Goal: Book appointment/travel/reservation

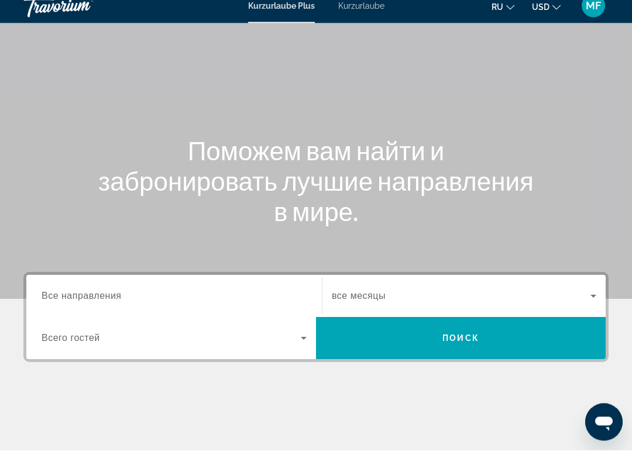
scroll to position [59, 0]
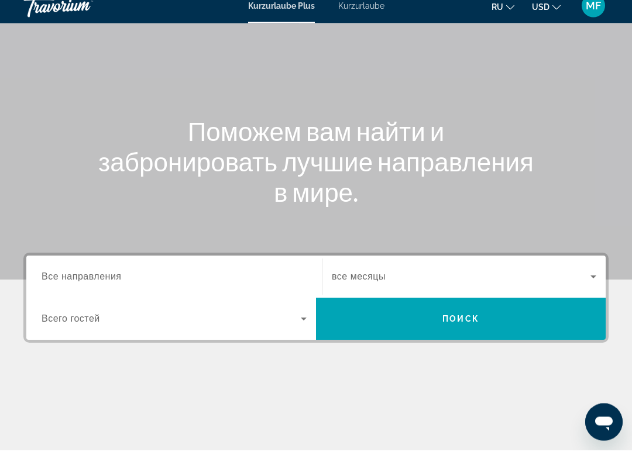
click at [199, 283] on input "Destination Все направления" at bounding box center [174, 290] width 265 height 14
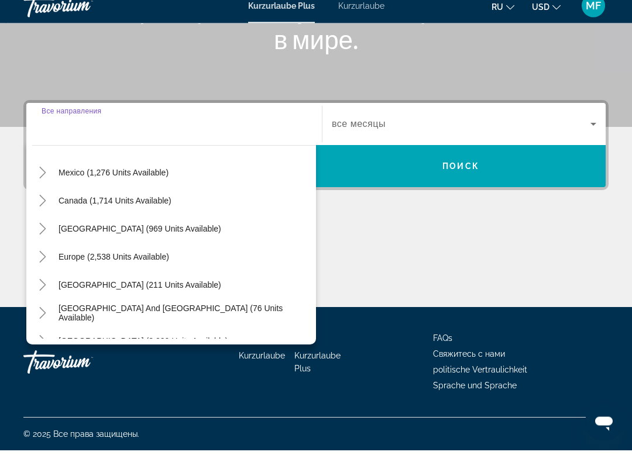
scroll to position [212, 0]
click at [197, 236] on span "Caribbean & Atlantic Islands (969 units available)" at bounding box center [140, 240] width 163 height 9
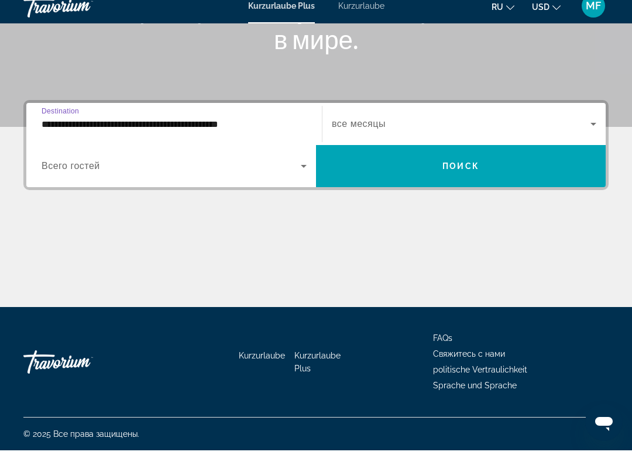
click at [201, 129] on input "**********" at bounding box center [174, 136] width 265 height 14
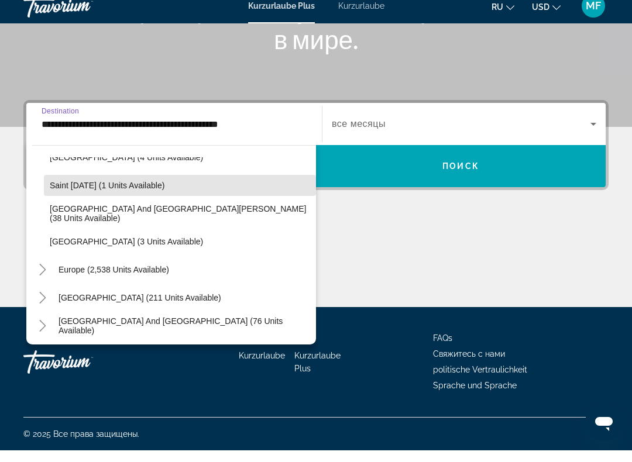
scroll to position [273, 0]
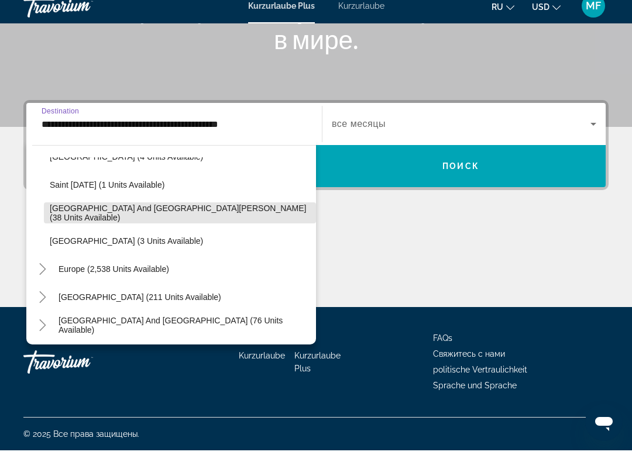
click at [184, 215] on span "Sint Maarten and Saint Martin (38 units available)" at bounding box center [180, 224] width 260 height 19
type input "**********"
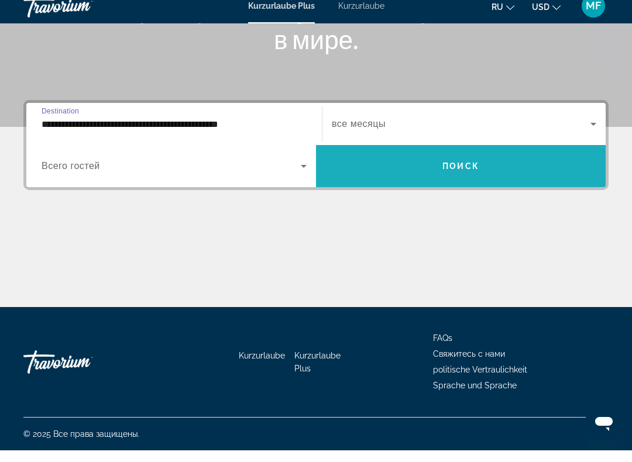
click at [447, 164] on span "Such-Widget" at bounding box center [461, 178] width 290 height 28
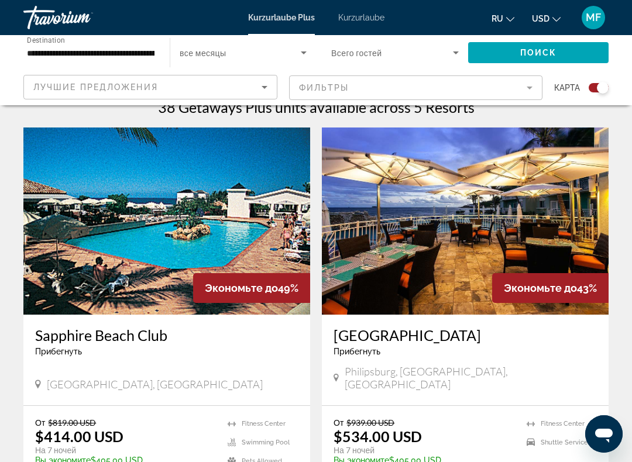
scroll to position [379, 0]
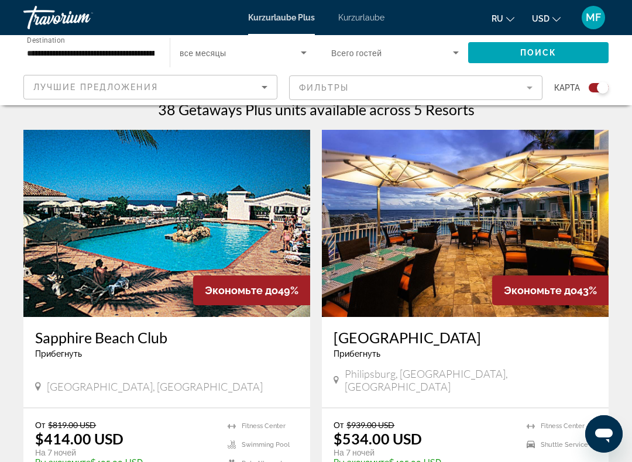
click at [210, 222] on img "Hauptinhalt" at bounding box center [166, 223] width 287 height 187
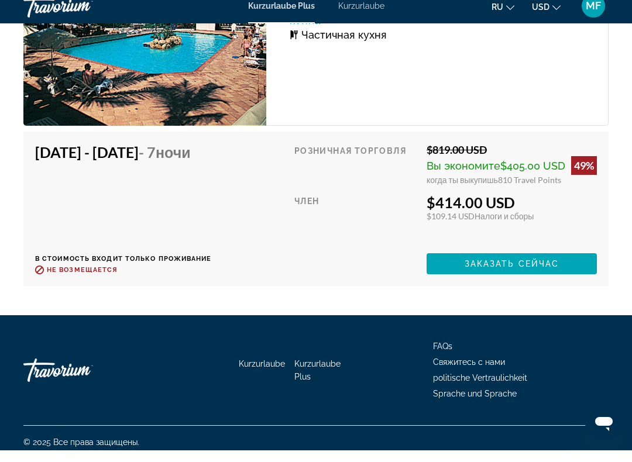
scroll to position [2412, 0]
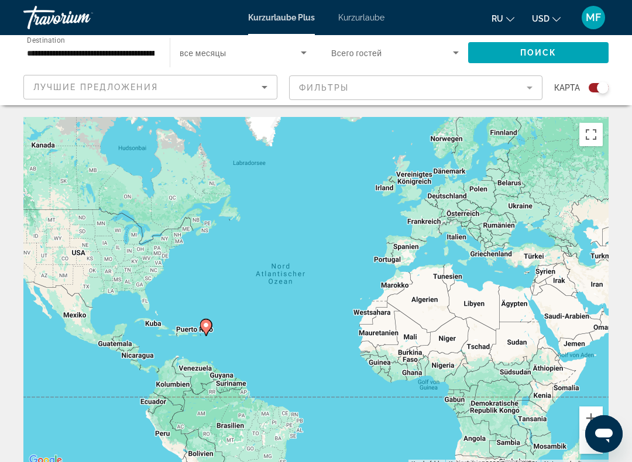
click at [460, 56] on icon "Search widget" at bounding box center [456, 53] width 14 height 14
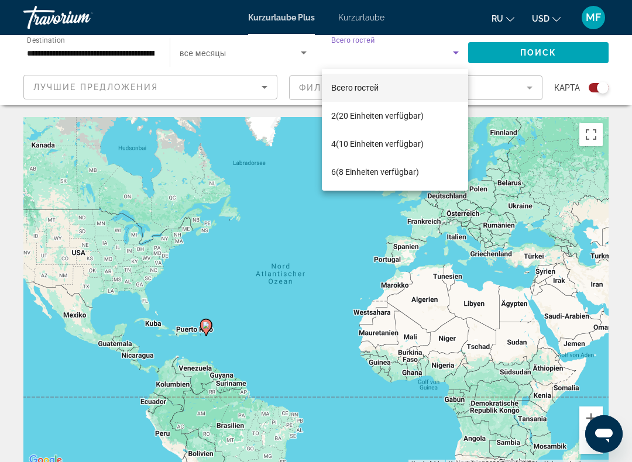
click at [374, 23] on div at bounding box center [316, 231] width 632 height 462
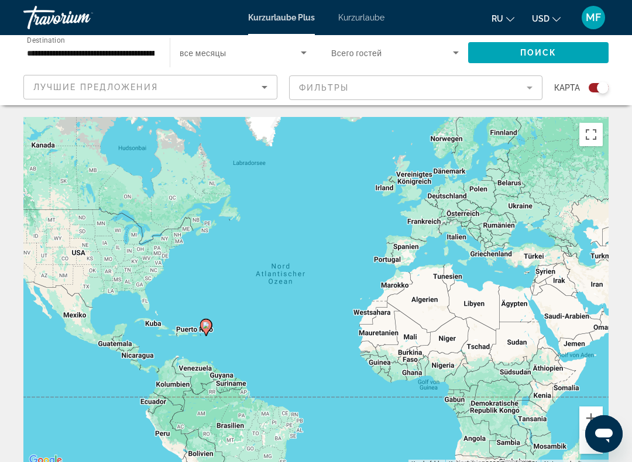
click at [377, 21] on font "Kurzurlaube" at bounding box center [361, 17] width 46 height 9
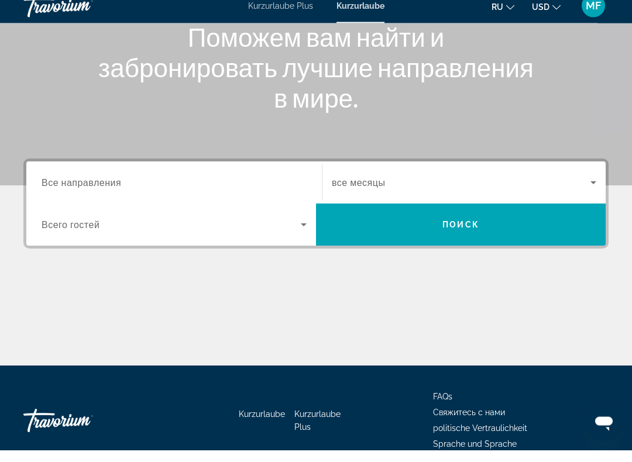
scroll to position [156, 0]
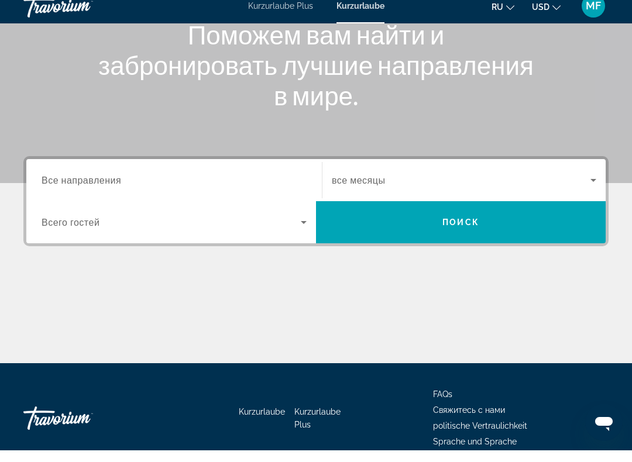
click at [257, 186] on input "Destination Все направления" at bounding box center [174, 193] width 265 height 14
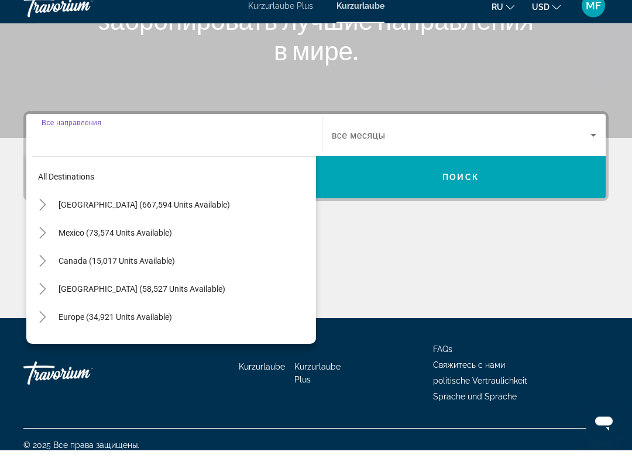
scroll to position [212, 0]
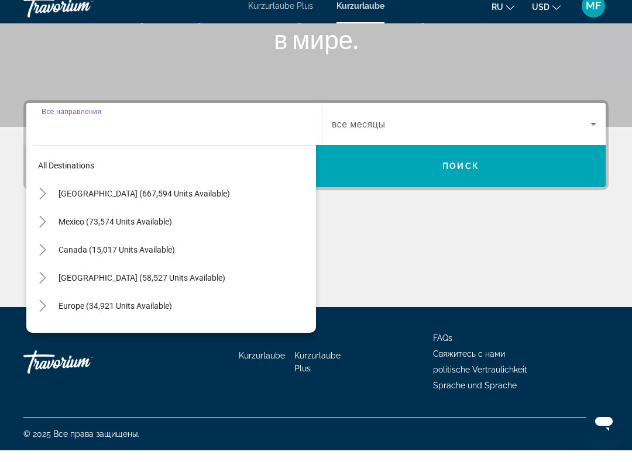
click at [165, 285] on span "Caribbean & Atlantic Islands (58,527 units available)" at bounding box center [142, 289] width 167 height 9
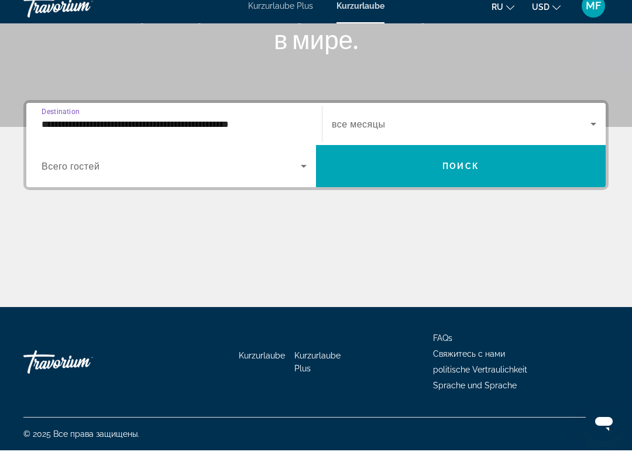
click at [172, 129] on input "**********" at bounding box center [174, 136] width 265 height 14
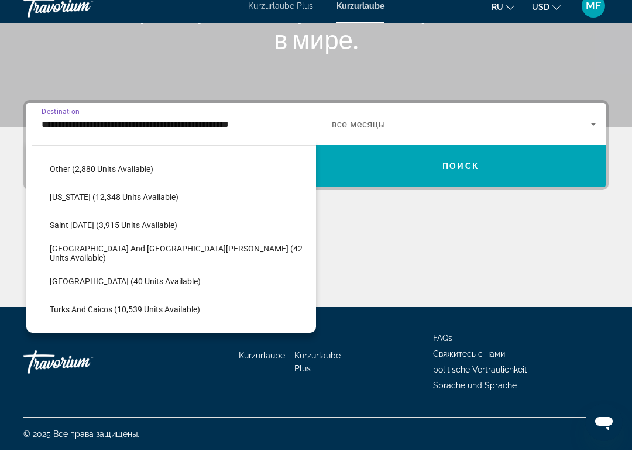
scroll to position [334, 0]
click at [163, 255] on span "Sint Maarten and Saint Martin (42 units available)" at bounding box center [180, 264] width 260 height 19
type input "**********"
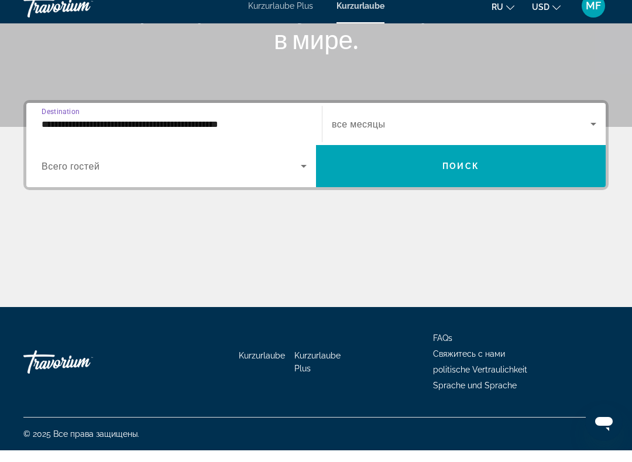
click at [187, 171] on span "Search widget" at bounding box center [171, 178] width 259 height 14
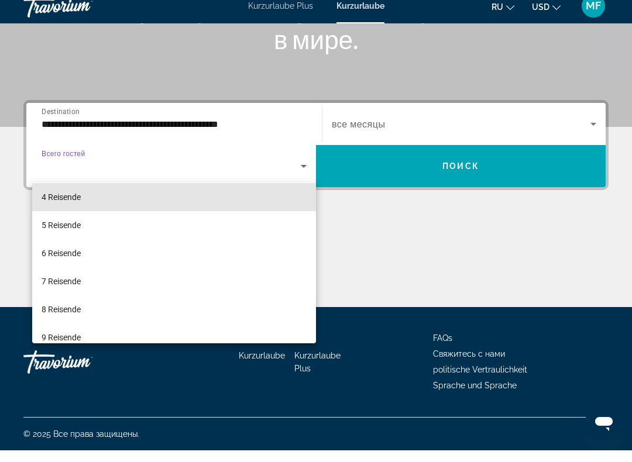
scroll to position [93, 0]
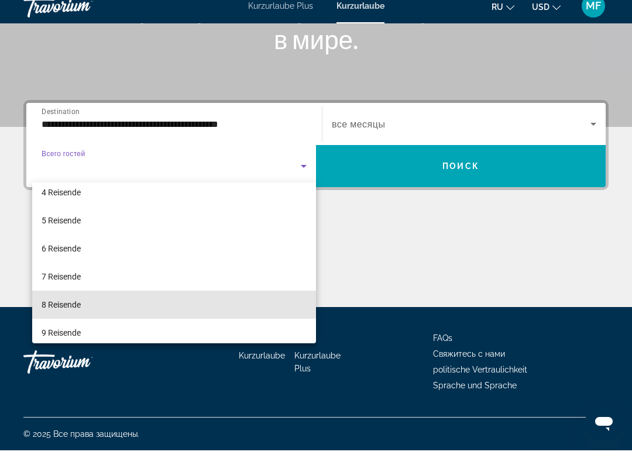
click at [153, 303] on mat-option "8 Reisende" at bounding box center [174, 317] width 284 height 28
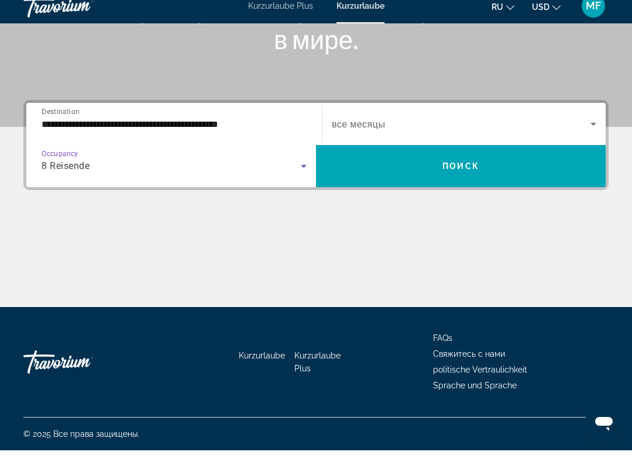
click at [472, 173] on span "Поиск" at bounding box center [461, 177] width 37 height 9
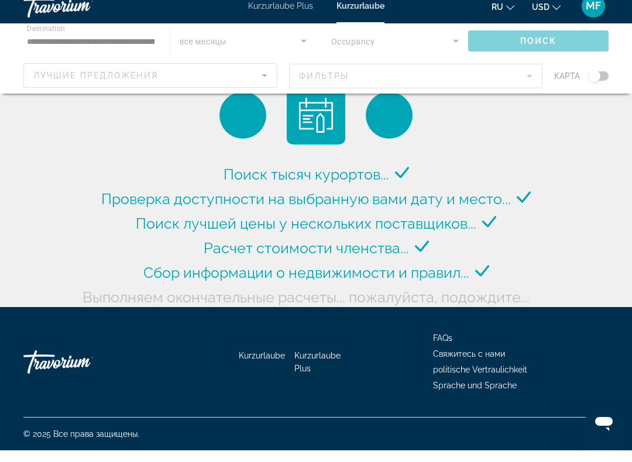
scroll to position [12, 0]
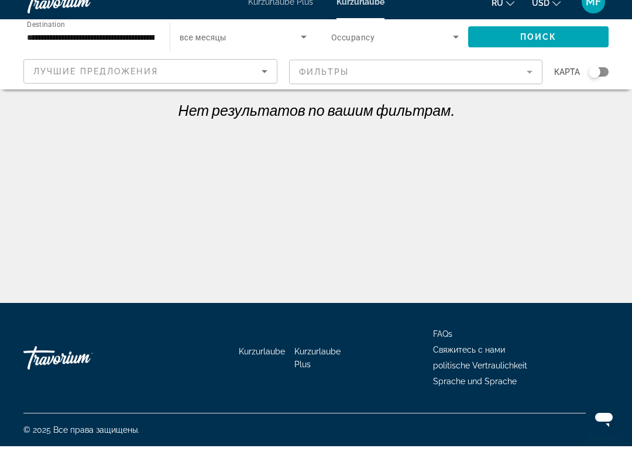
click at [453, 46] on icon "Search widget" at bounding box center [456, 53] width 14 height 14
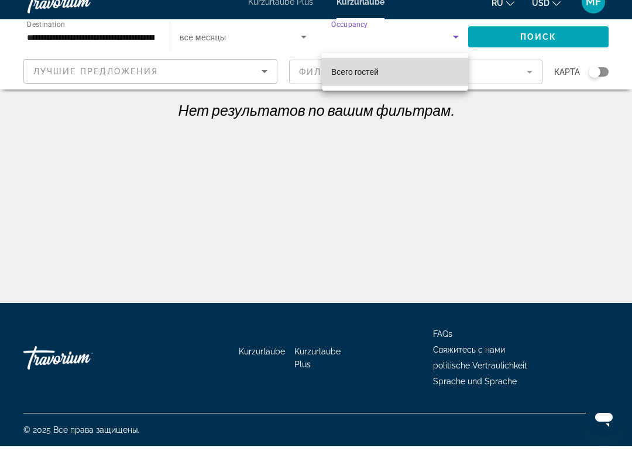
click at [414, 78] on mat-option "Всего гостей" at bounding box center [395, 88] width 146 height 28
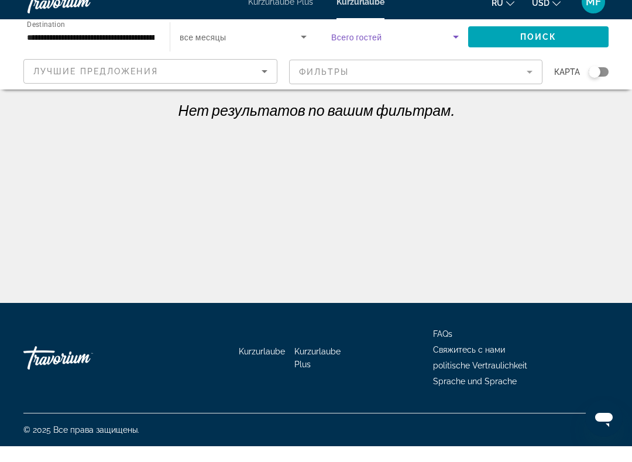
click at [236, 80] on div "Лучшие предложения" at bounding box center [147, 87] width 228 height 14
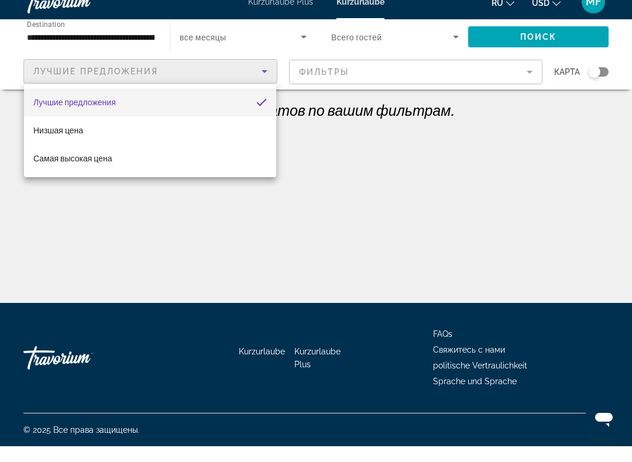
click at [436, 68] on div at bounding box center [316, 231] width 632 height 462
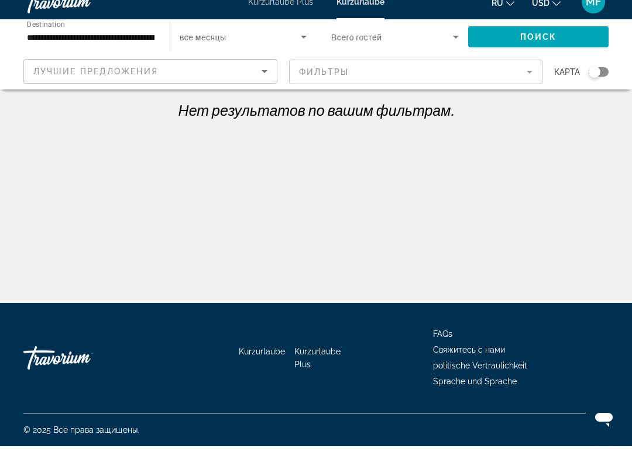
click at [438, 76] on mat-form-field "Фильтры" at bounding box center [416, 88] width 254 height 25
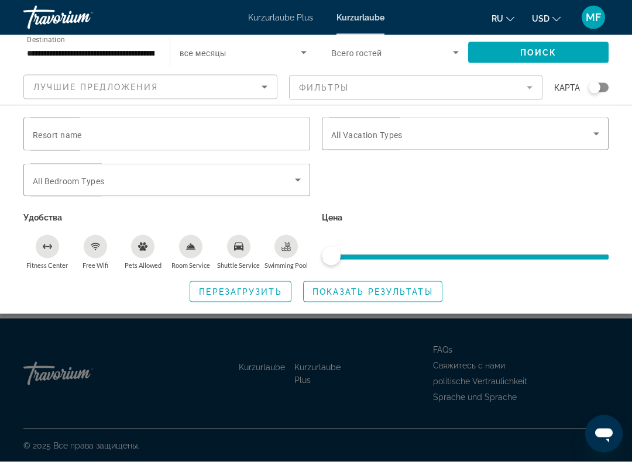
scroll to position [0, 0]
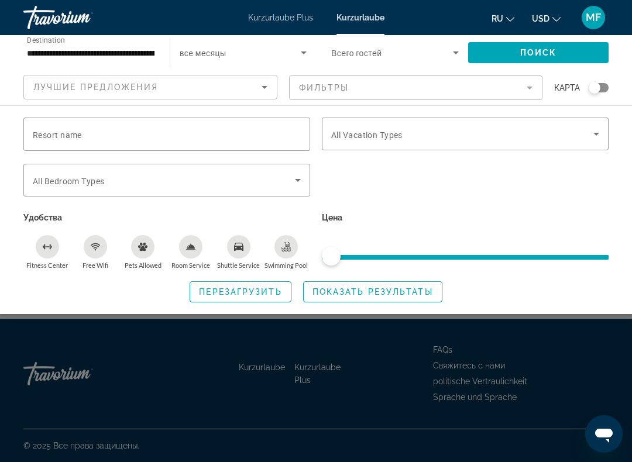
click at [531, 77] on mat-form-field "Фильтры" at bounding box center [416, 88] width 254 height 25
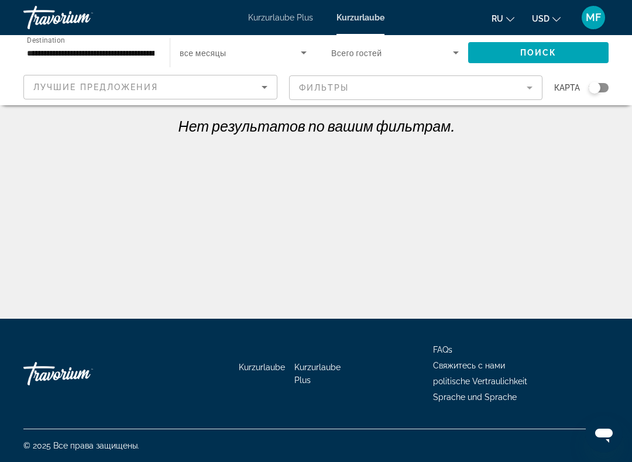
click at [529, 86] on mat-form-field "Фильтры" at bounding box center [416, 88] width 254 height 25
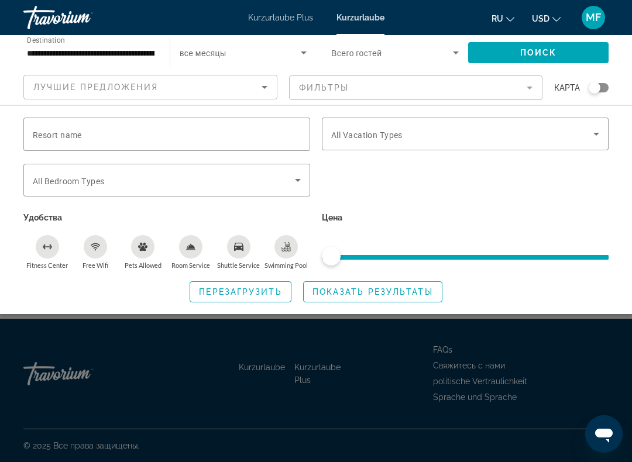
click at [304, 176] on icon "Search widget" at bounding box center [298, 180] width 14 height 14
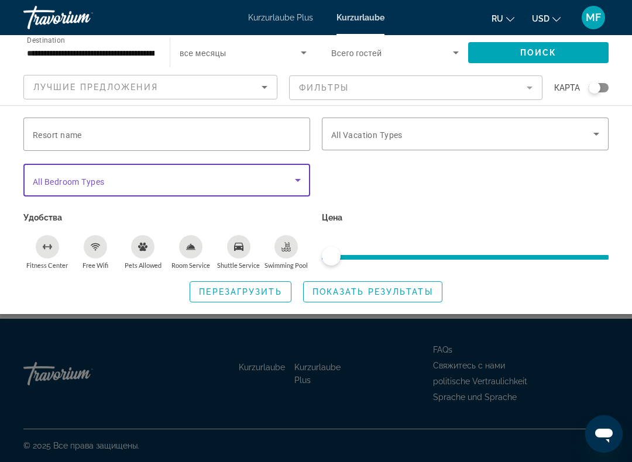
click at [304, 173] on icon "Search widget" at bounding box center [298, 180] width 14 height 14
click at [591, 131] on icon "Search widget" at bounding box center [596, 134] width 14 height 14
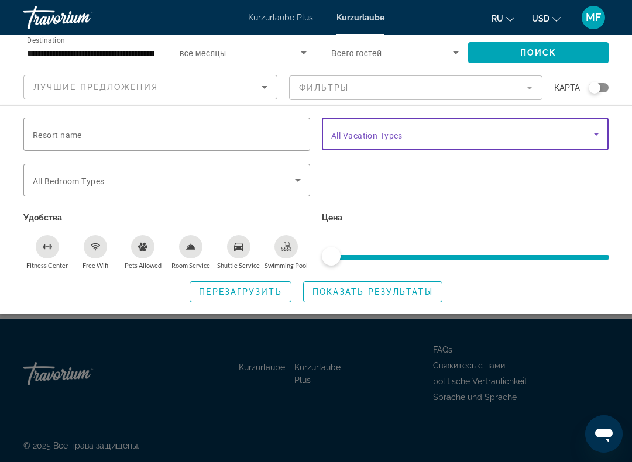
click at [592, 132] on icon "Search widget" at bounding box center [596, 134] width 14 height 14
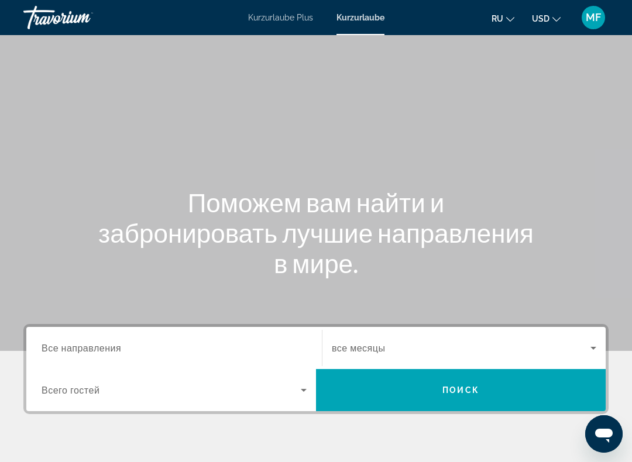
click at [279, 22] on font "Kurzurlaube Plus" at bounding box center [280, 17] width 65 height 9
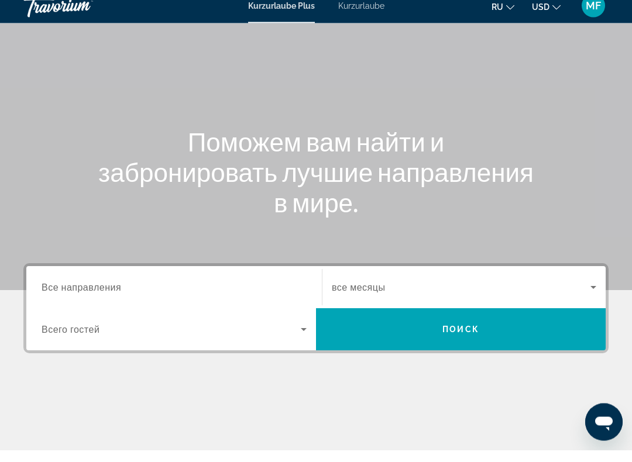
click at [224, 293] on input "Destination Все направления" at bounding box center [174, 300] width 265 height 14
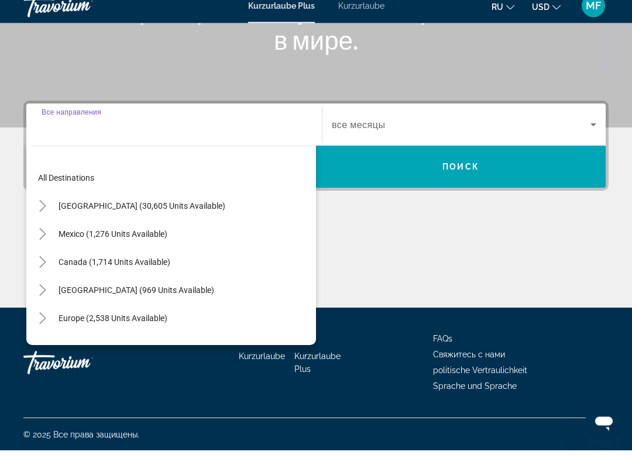
scroll to position [212, 0]
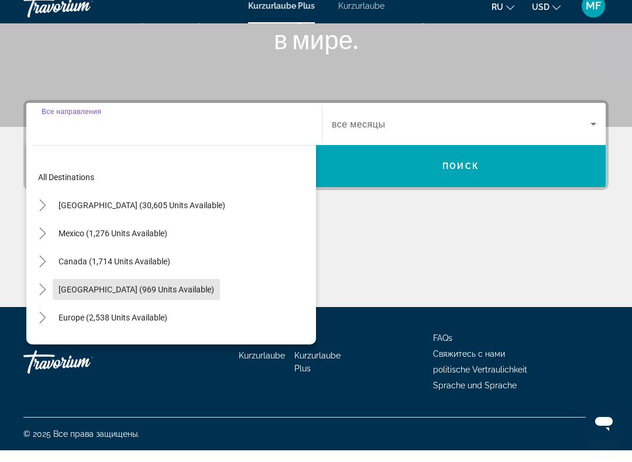
click at [194, 297] on span "Caribbean & Atlantic Islands (969 units available)" at bounding box center [137, 301] width 156 height 9
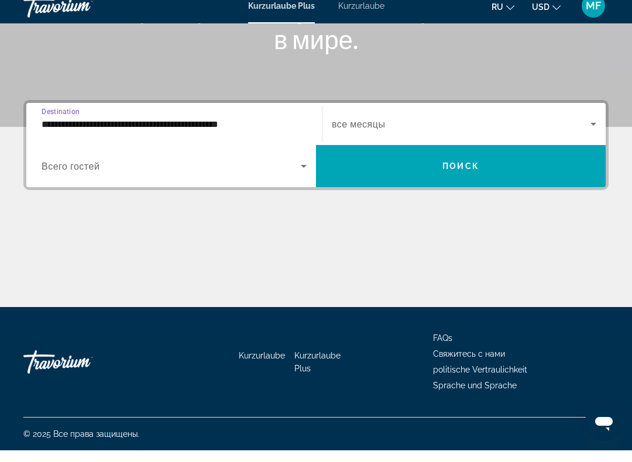
click at [203, 131] on input "**********" at bounding box center [174, 136] width 265 height 14
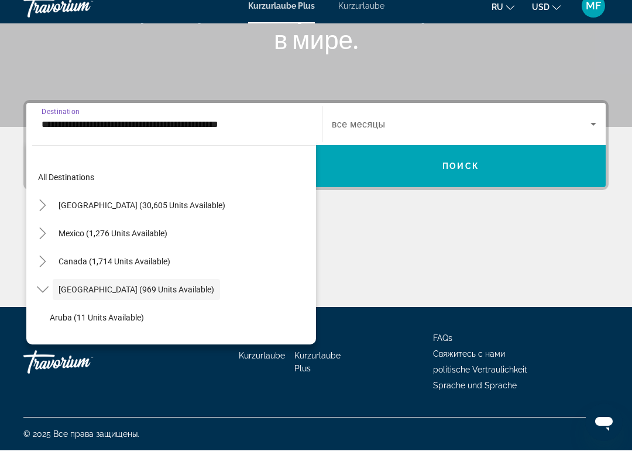
scroll to position [42, 0]
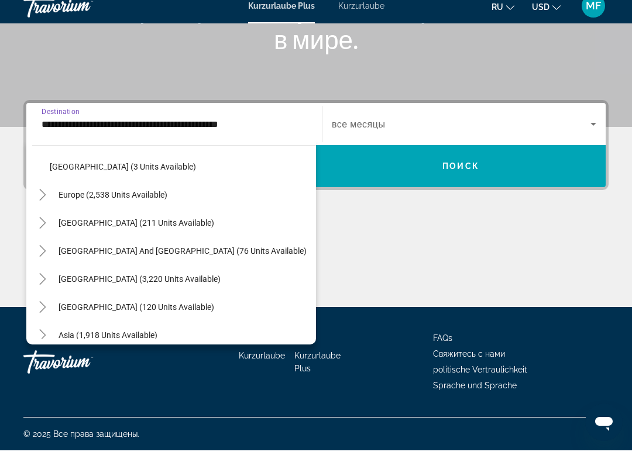
click at [188, 152] on div "All destinations United States (30,605 units available) Mexico (1,276 units ava…" at bounding box center [171, 253] width 290 height 205
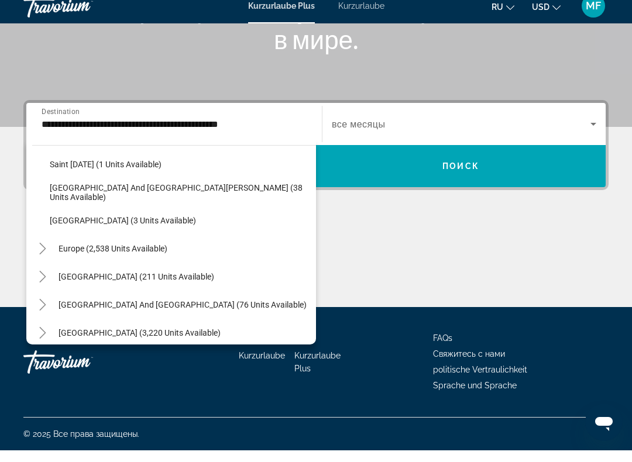
scroll to position [272, 0]
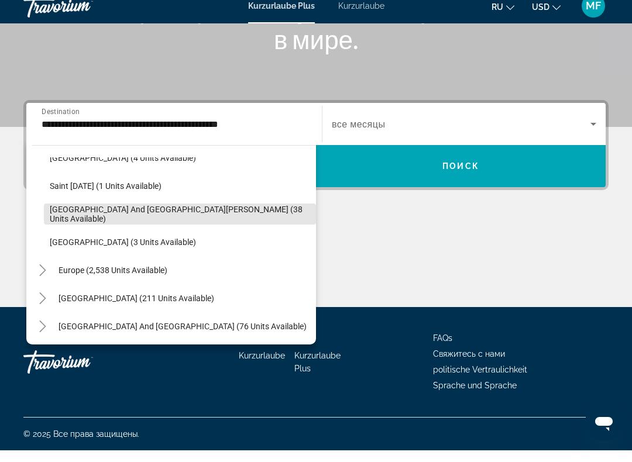
click at [170, 217] on span "Sint Maarten and Saint Martin (38 units available)" at bounding box center [180, 226] width 260 height 19
type input "**********"
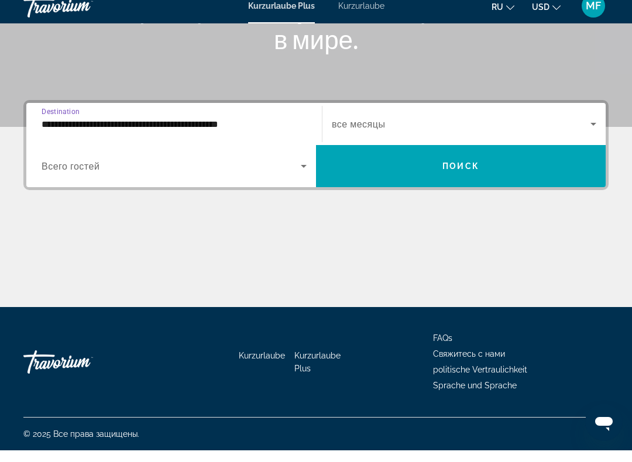
click at [214, 171] on span "Search widget" at bounding box center [171, 178] width 259 height 14
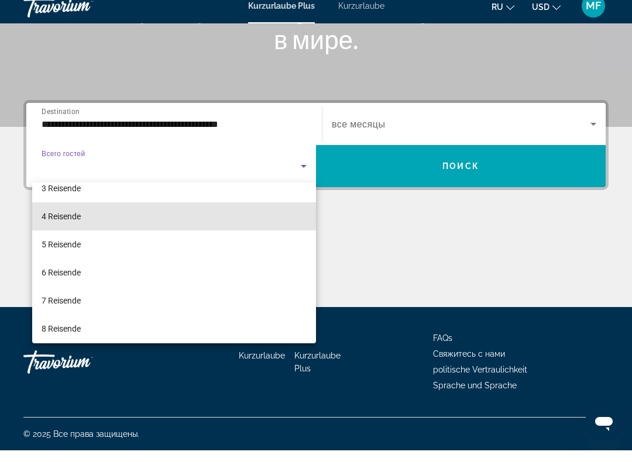
scroll to position [75, 0]
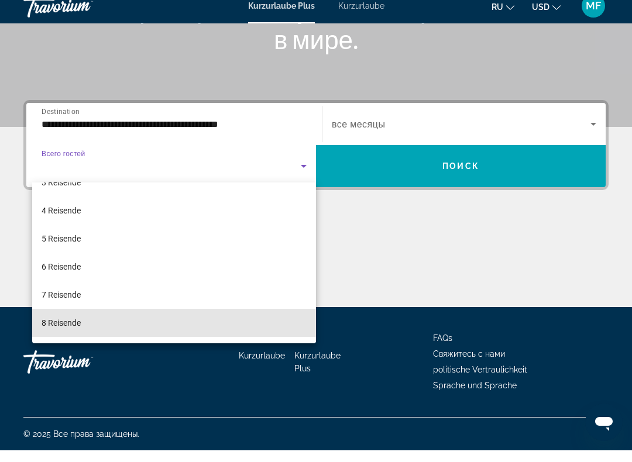
click at [135, 321] on mat-option "8 Reisende" at bounding box center [174, 335] width 284 height 28
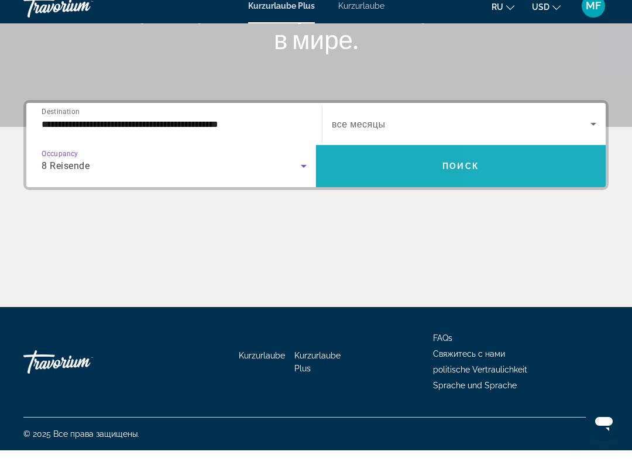
click at [492, 168] on span "Search widget" at bounding box center [461, 178] width 290 height 28
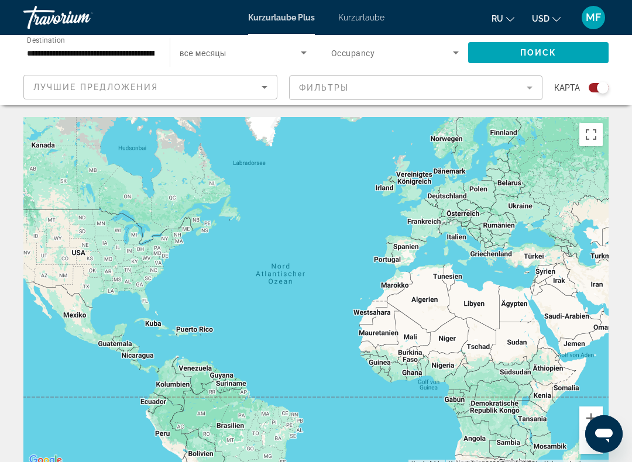
click at [130, 58] on input "**********" at bounding box center [91, 53] width 128 height 14
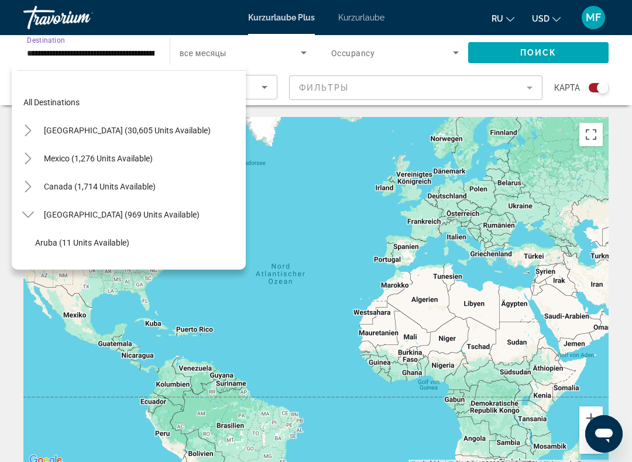
scroll to position [238, 0]
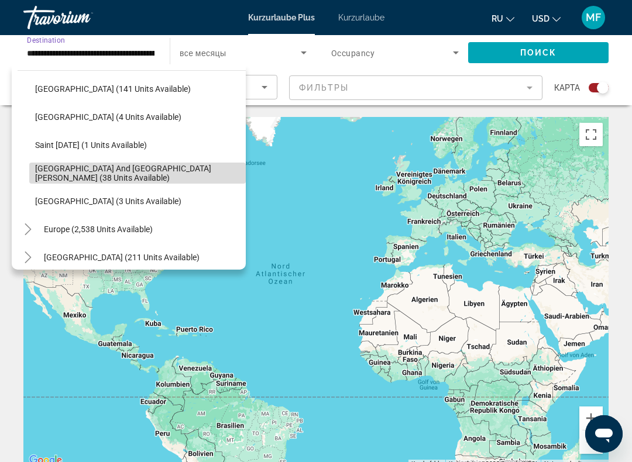
click at [197, 171] on span "Sint Maarten and Saint Martin (38 units available)" at bounding box center [137, 173] width 205 height 19
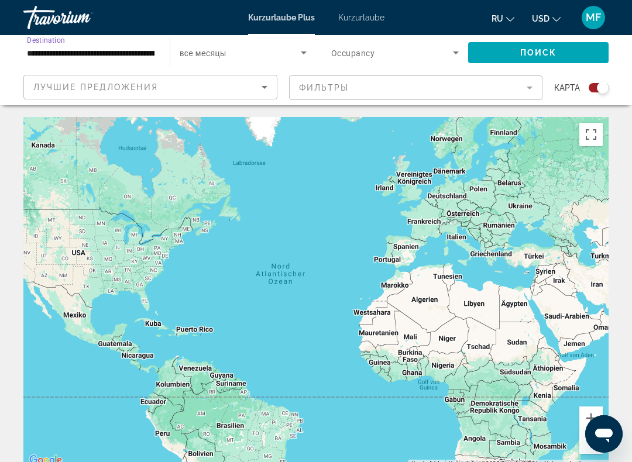
click at [543, 54] on span "Поиск" at bounding box center [538, 52] width 37 height 9
click at [416, 58] on span "Search widget" at bounding box center [392, 53] width 122 height 14
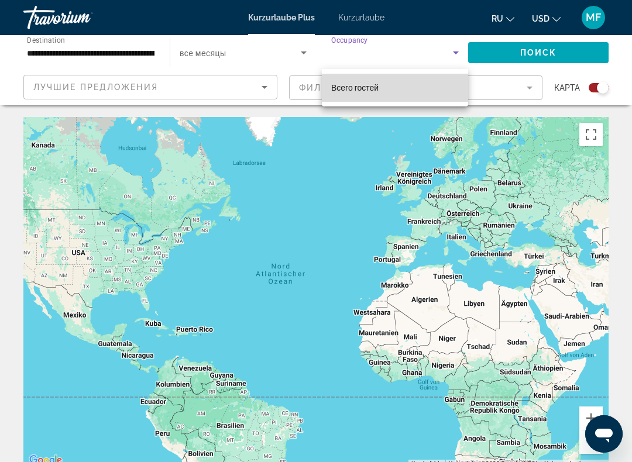
click at [406, 89] on mat-option "Всего гостей" at bounding box center [395, 88] width 146 height 28
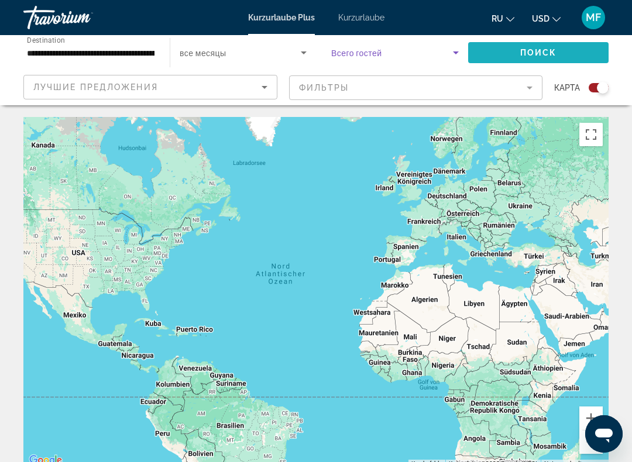
click at [546, 48] on span "Поиск" at bounding box center [538, 52] width 37 height 9
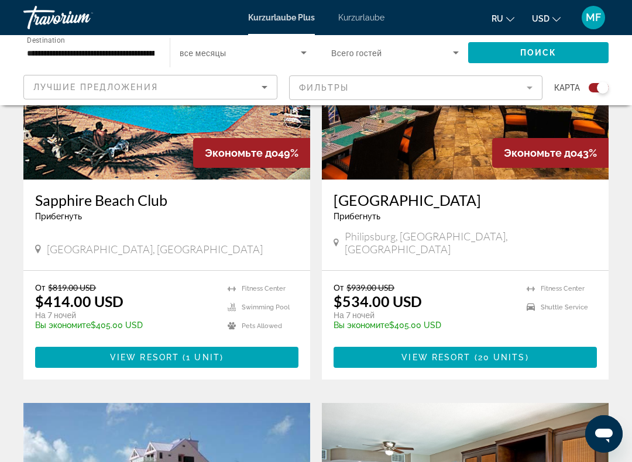
scroll to position [499, 0]
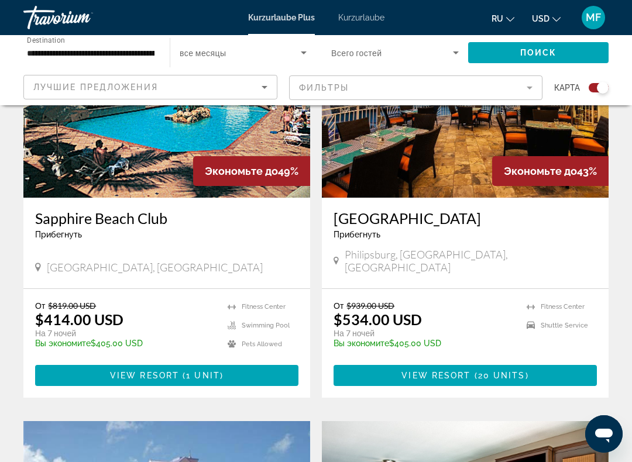
click at [584, 13] on div "MF" at bounding box center [593, 17] width 23 height 23
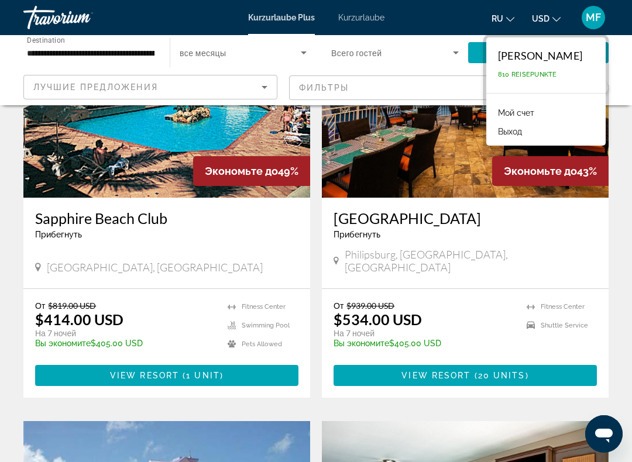
click at [598, 21] on font "MF" at bounding box center [593, 17] width 15 height 12
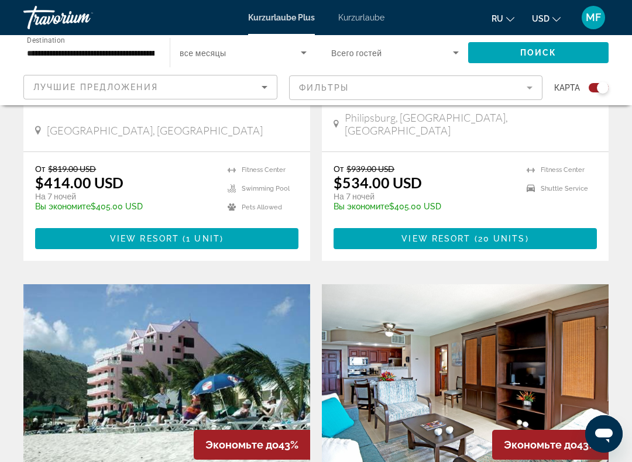
scroll to position [635, 0]
click at [599, 16] on font "MF" at bounding box center [593, 17] width 15 height 12
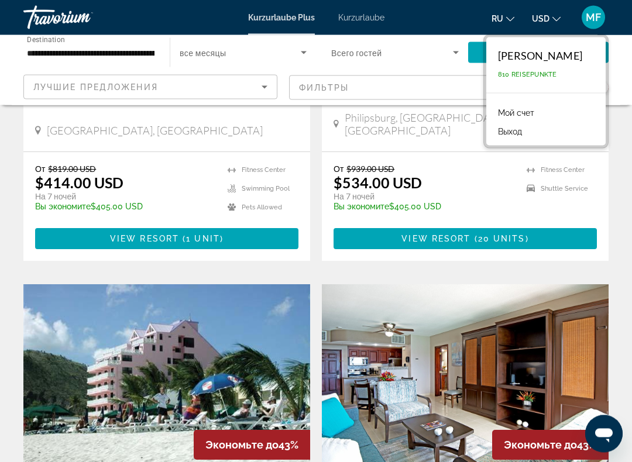
click at [605, 24] on button "MF" at bounding box center [593, 17] width 30 height 25
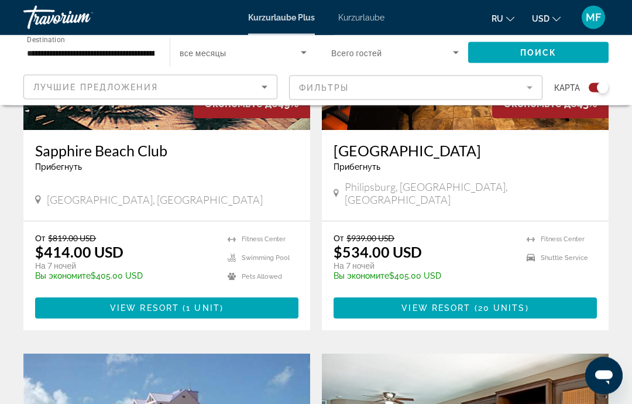
scroll to position [564, 0]
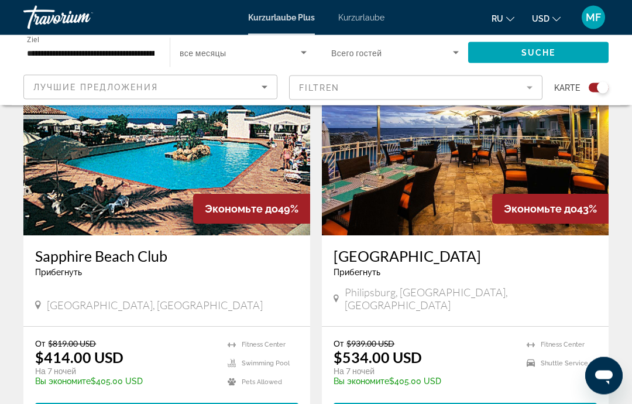
scroll to position [462, 0]
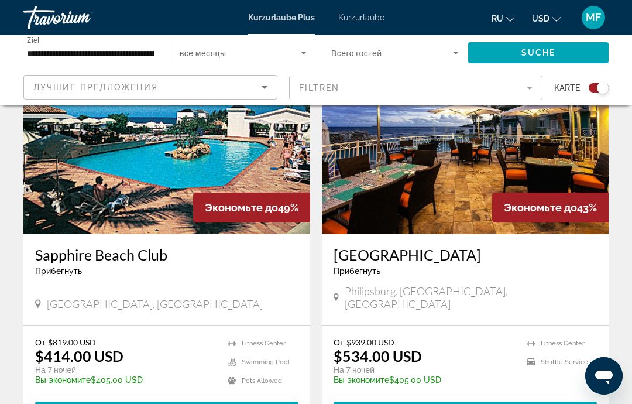
click at [526, 136] on img "Hauptinhalt" at bounding box center [465, 140] width 287 height 187
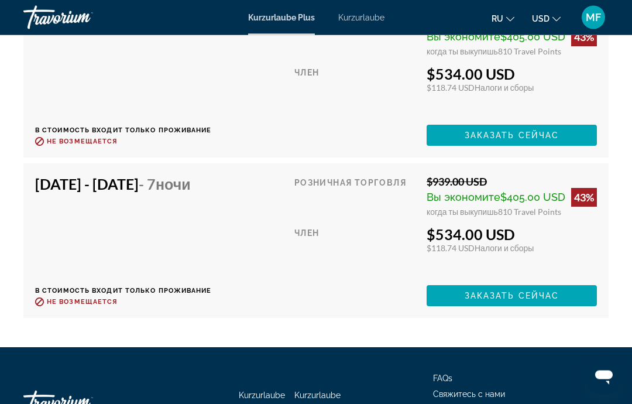
scroll to position [3181, 0]
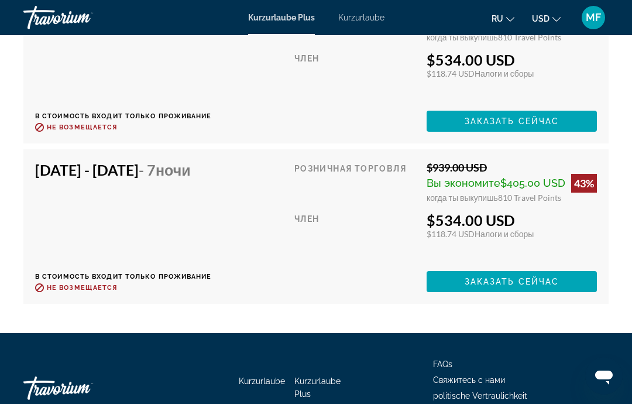
click at [466, 375] on font "Свяжитесь с нами" at bounding box center [469, 379] width 72 height 9
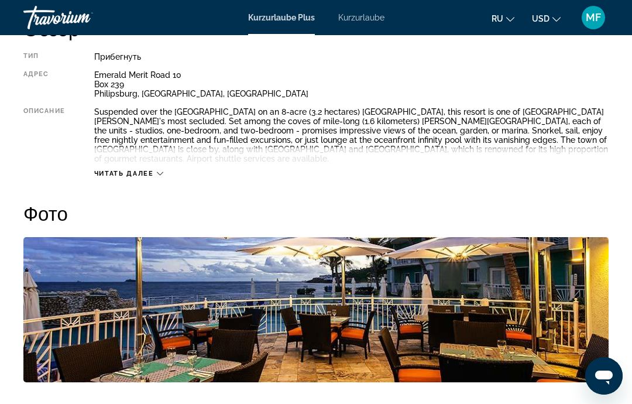
scroll to position [632, 0]
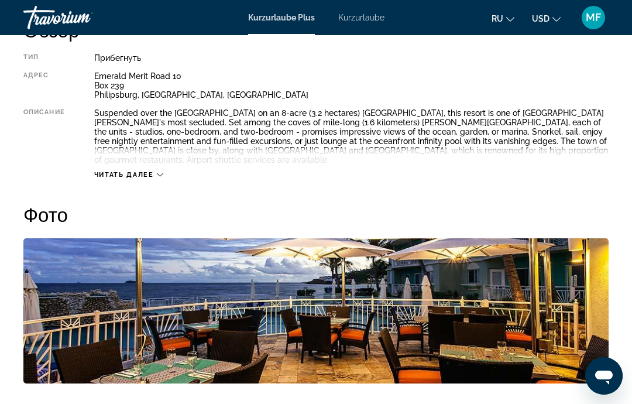
click at [376, 22] on font "Kurzurlaube" at bounding box center [361, 17] width 46 height 9
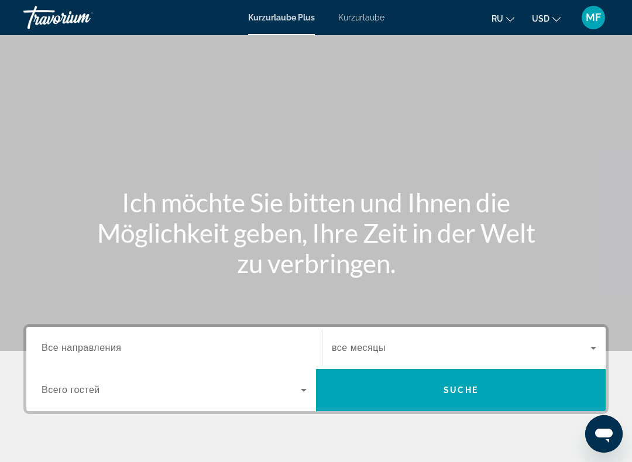
click at [553, 20] on icon "Währung ändern" at bounding box center [557, 19] width 8 height 8
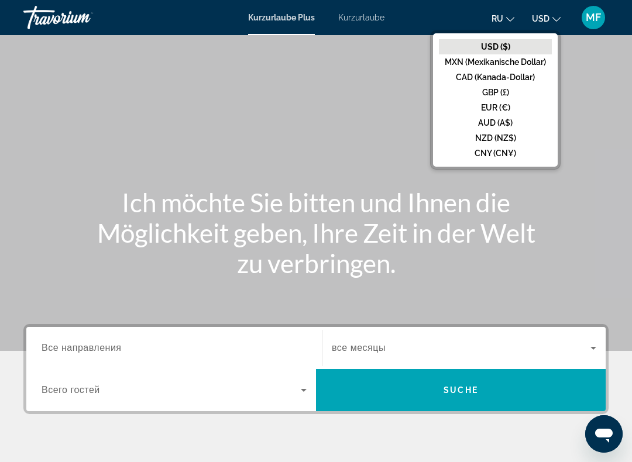
click at [474, 106] on button "EUR (€)" at bounding box center [495, 107] width 113 height 15
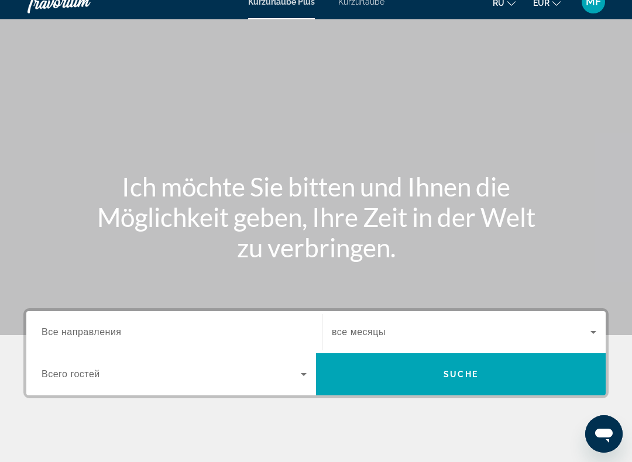
scroll to position [15, 0]
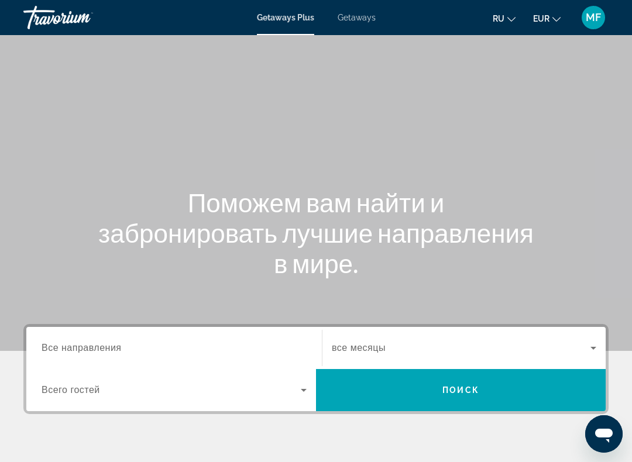
click at [513, 20] on icon "Change language" at bounding box center [511, 19] width 8 height 8
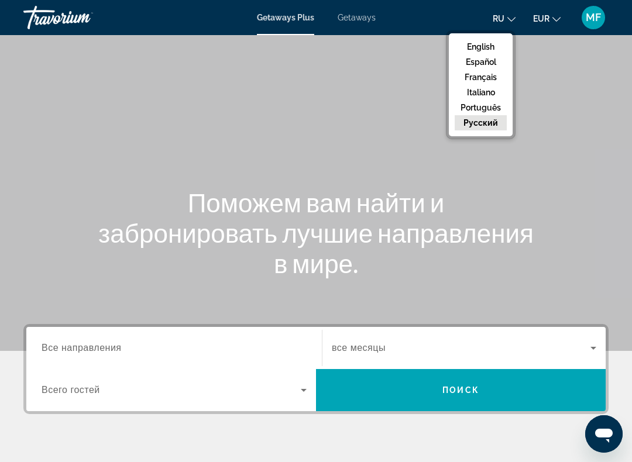
click at [464, 40] on button "English" at bounding box center [481, 46] width 52 height 15
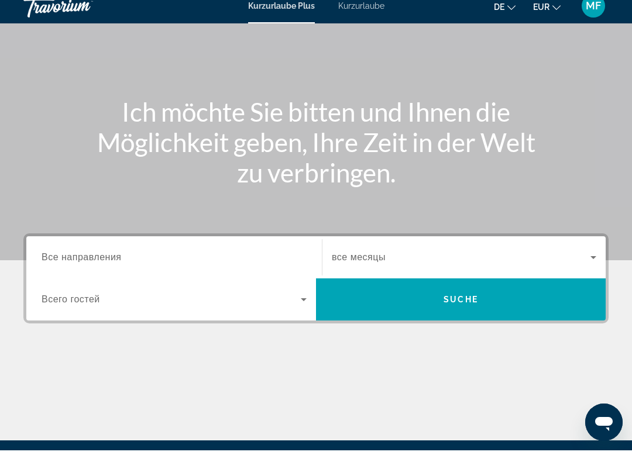
click at [77, 264] on font "Все направления" at bounding box center [82, 269] width 80 height 10
click at [77, 263] on input "Ziel Все направления" at bounding box center [174, 270] width 265 height 14
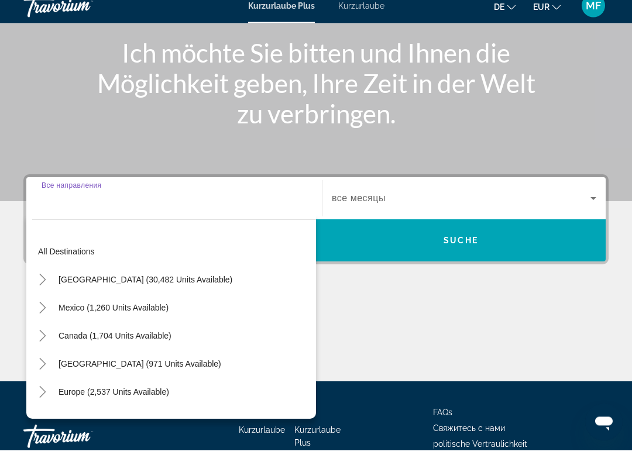
scroll to position [212, 0]
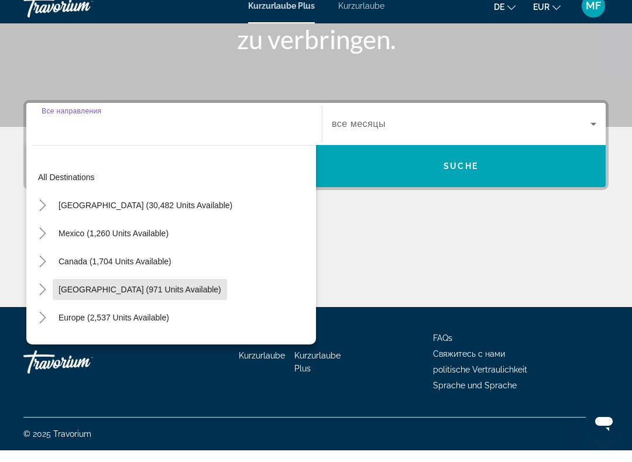
click at [87, 297] on span "Caribbean & Atlantic Islands (971 units available)" at bounding box center [140, 301] width 163 height 9
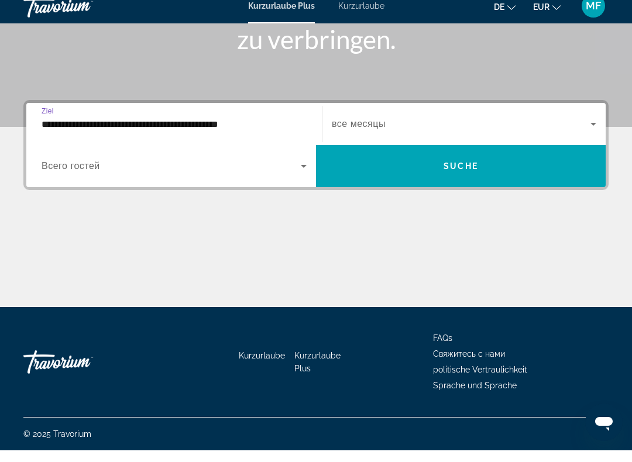
click at [88, 129] on input "**********" at bounding box center [174, 136] width 265 height 14
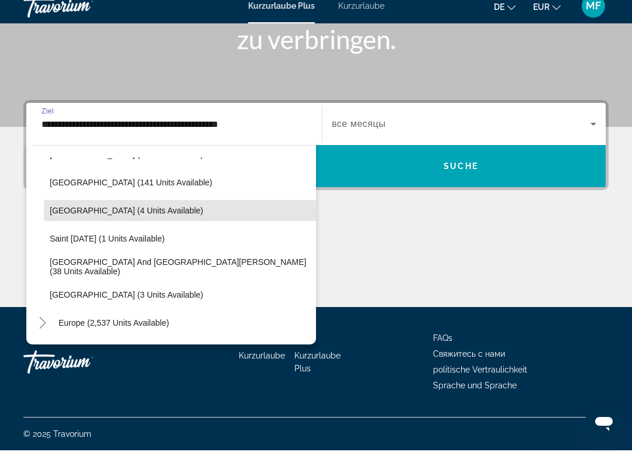
scroll to position [220, 0]
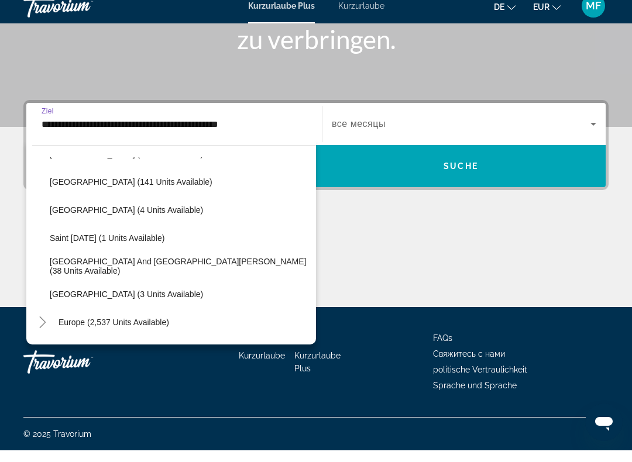
click at [81, 269] on span "Sint Maarten and Saint Martin (38 units available)" at bounding box center [180, 278] width 260 height 19
type input "**********"
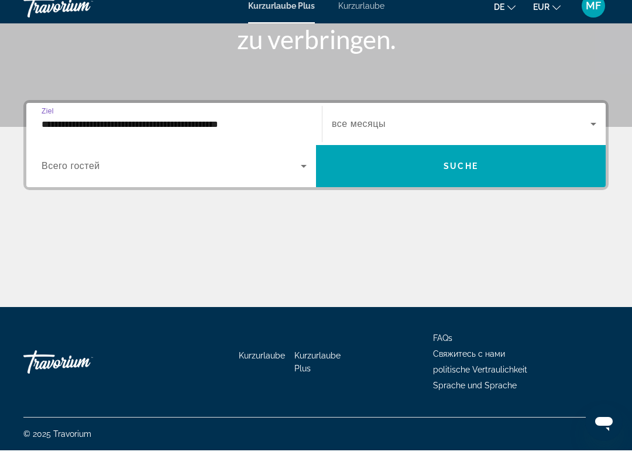
click at [64, 173] on font "Всего гостей" at bounding box center [71, 178] width 59 height 10
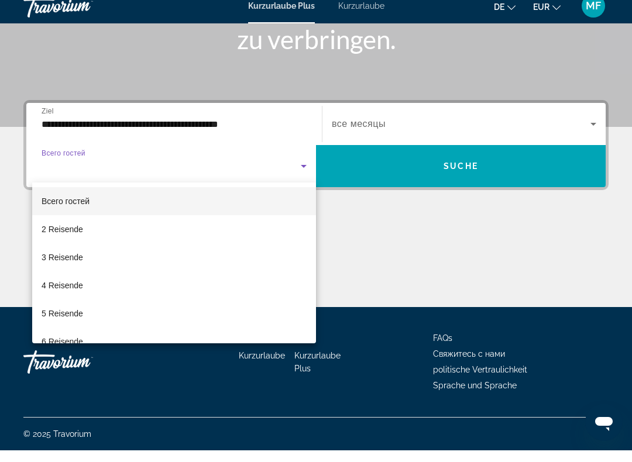
click at [63, 167] on div at bounding box center [316, 231] width 632 height 462
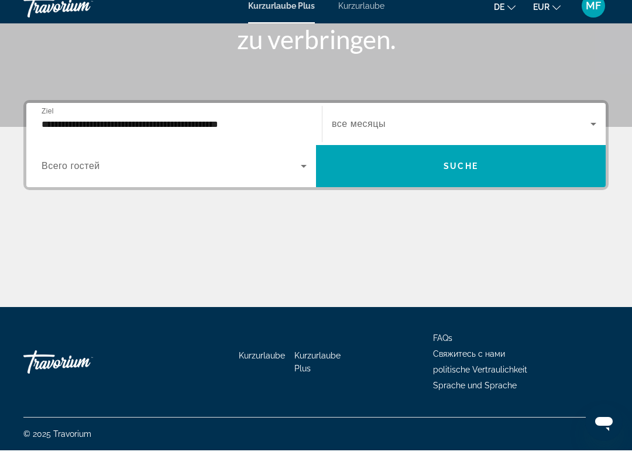
click at [432, 164] on span "Such-Widget" at bounding box center [461, 178] width 290 height 28
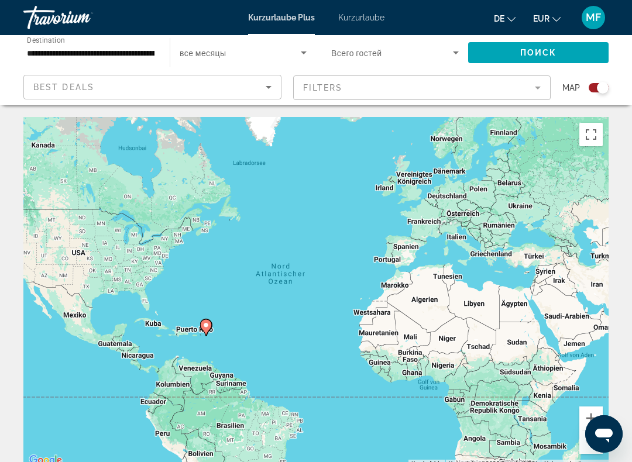
click at [330, 85] on mat-form-field "Filters" at bounding box center [422, 88] width 258 height 25
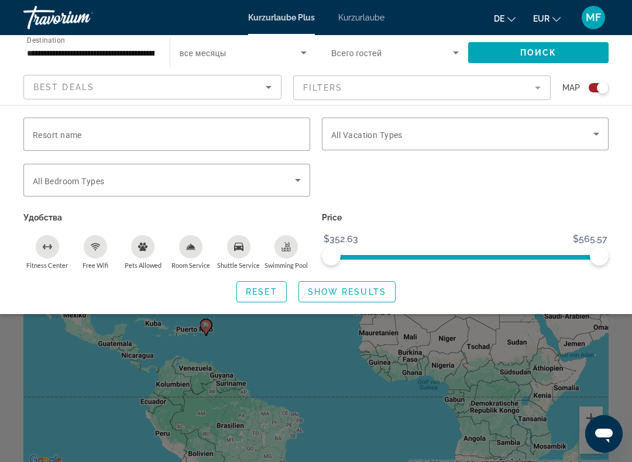
click at [290, 177] on span "Search widget" at bounding box center [164, 180] width 262 height 14
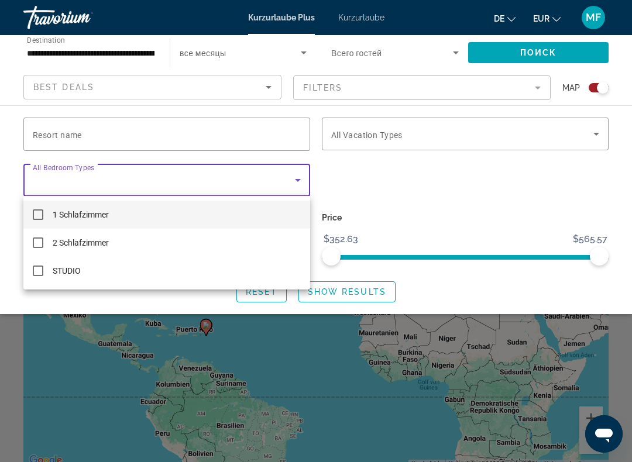
click at [363, 157] on div at bounding box center [316, 231] width 632 height 462
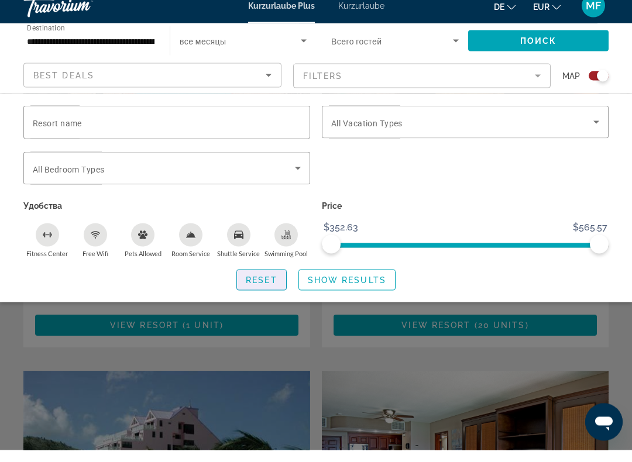
scroll to position [537, 0]
click at [248, 287] on span "Reset" at bounding box center [262, 291] width 32 height 9
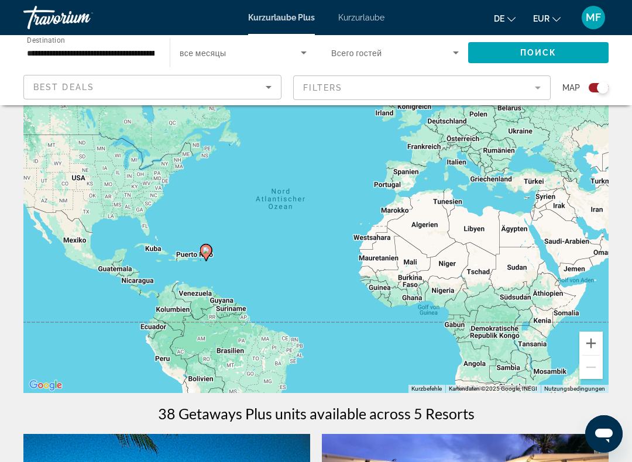
scroll to position [0, 0]
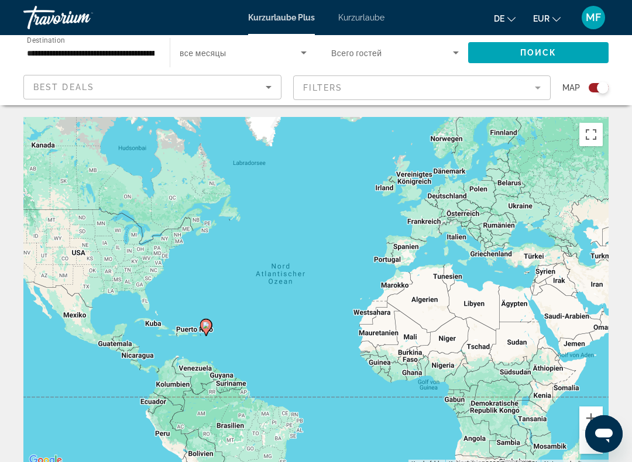
click at [358, 19] on font "Kurzurlaube" at bounding box center [361, 17] width 46 height 9
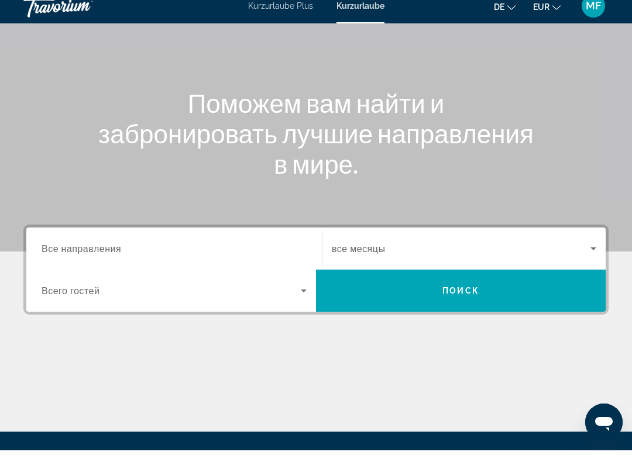
click at [144, 254] on input "Destination Все направления" at bounding box center [174, 261] width 265 height 14
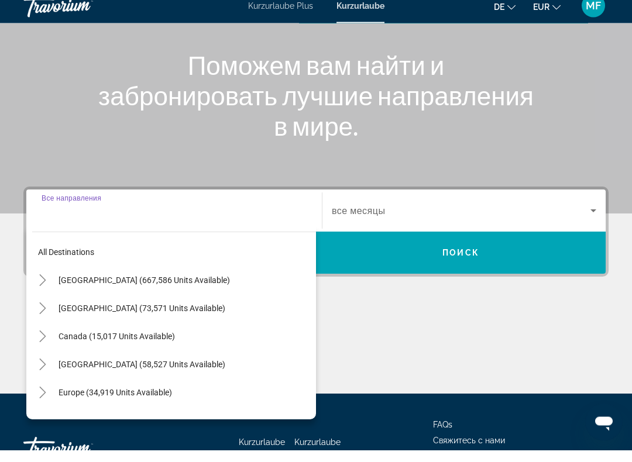
scroll to position [212, 0]
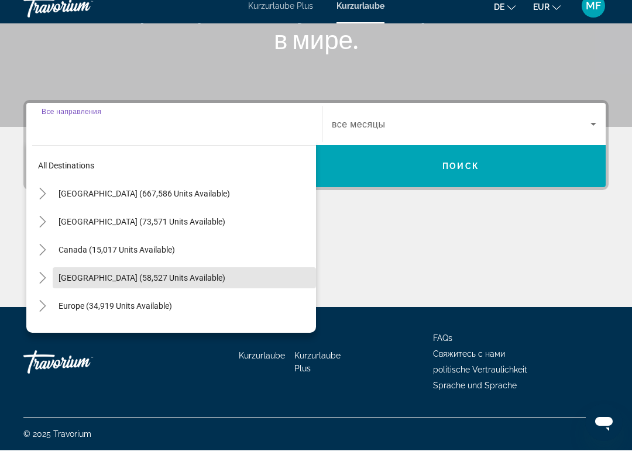
click at [115, 285] on span "Caribbean & Atlantic Islands (58,527 units available)" at bounding box center [142, 289] width 167 height 9
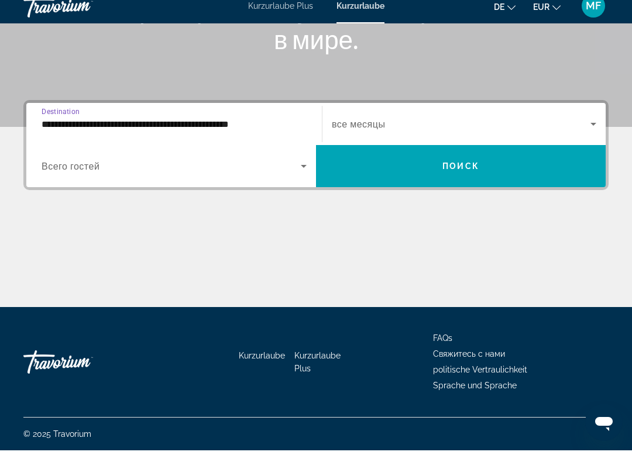
click at [104, 129] on input "**********" at bounding box center [174, 136] width 265 height 14
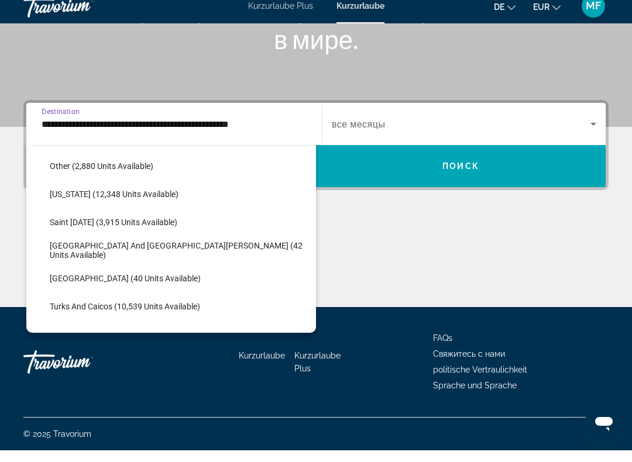
scroll to position [337, 0]
click at [111, 252] on span "Sint Maarten and Saint Martin (42 units available)" at bounding box center [180, 261] width 260 height 19
type input "**********"
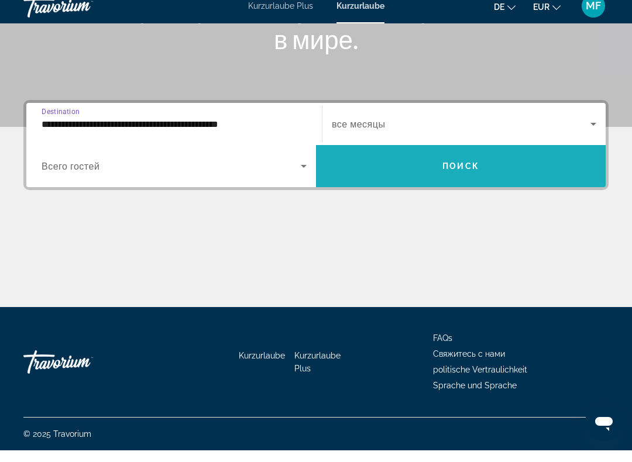
click at [461, 164] on span "Search widget" at bounding box center [461, 178] width 290 height 28
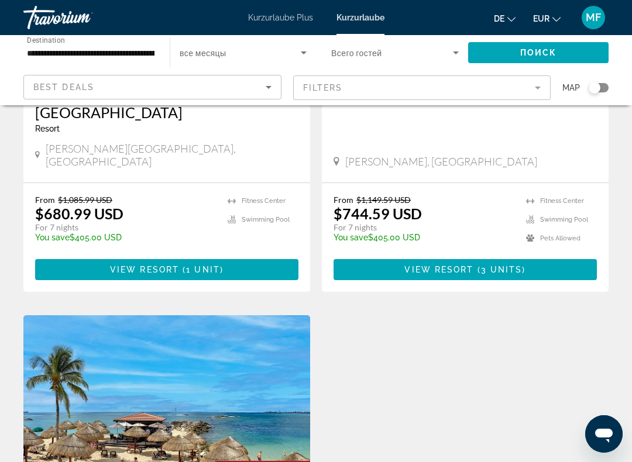
scroll to position [1490, 0]
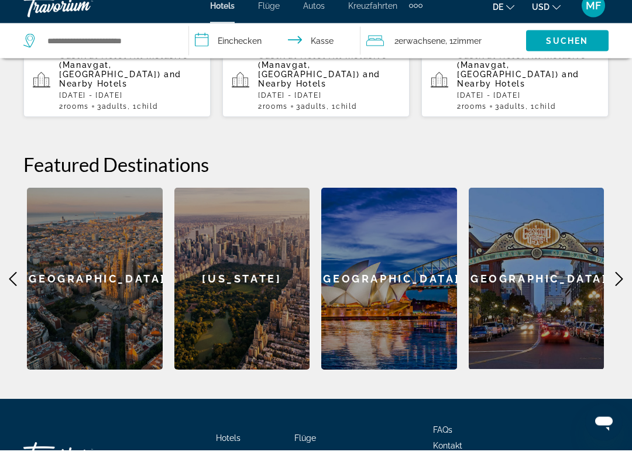
scroll to position [381, 0]
click at [21, 263] on div "**********" at bounding box center [316, 162] width 632 height 438
click at [13, 284] on icon "Hauptinhalt" at bounding box center [13, 291] width 14 height 14
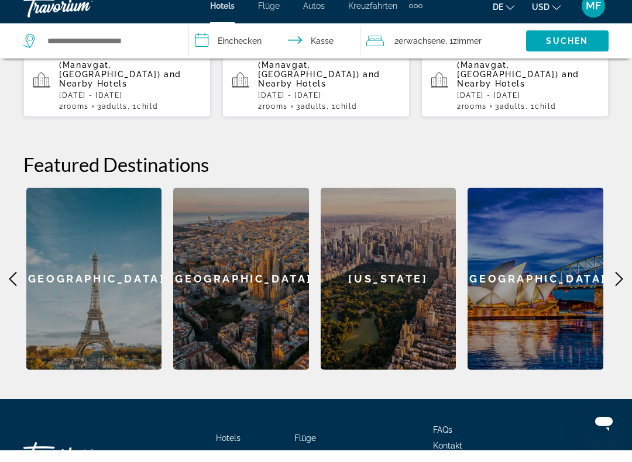
click at [6, 284] on icon "Hauptinhalt" at bounding box center [13, 291] width 14 height 14
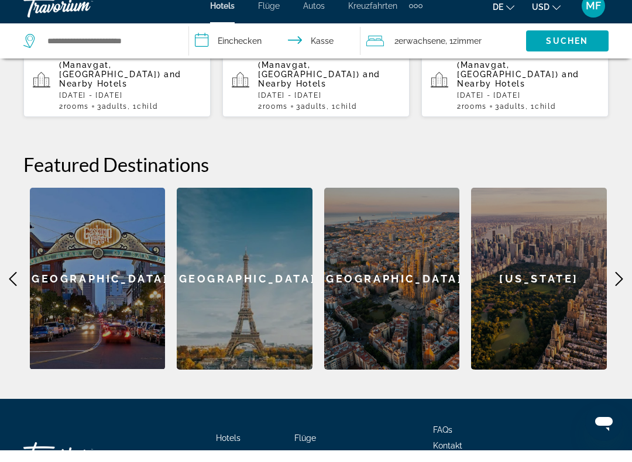
click at [6, 284] on icon "Hauptinhalt" at bounding box center [13, 291] width 14 height 14
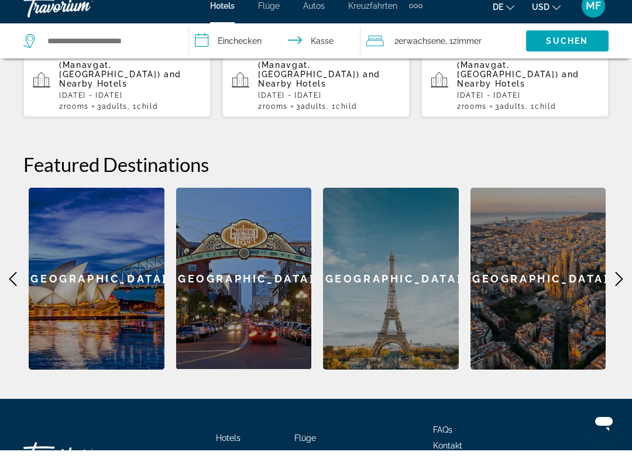
click at [6, 259] on div "**********" at bounding box center [316, 162] width 632 height 438
click at [4, 262] on div "**********" at bounding box center [316, 162] width 632 height 438
click at [11, 284] on icon "Hauptinhalt" at bounding box center [13, 291] width 14 height 14
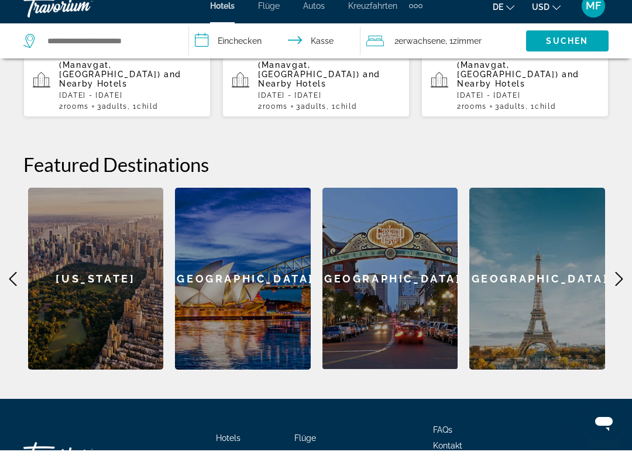
click at [18, 284] on icon "Hauptinhalt" at bounding box center [13, 291] width 14 height 14
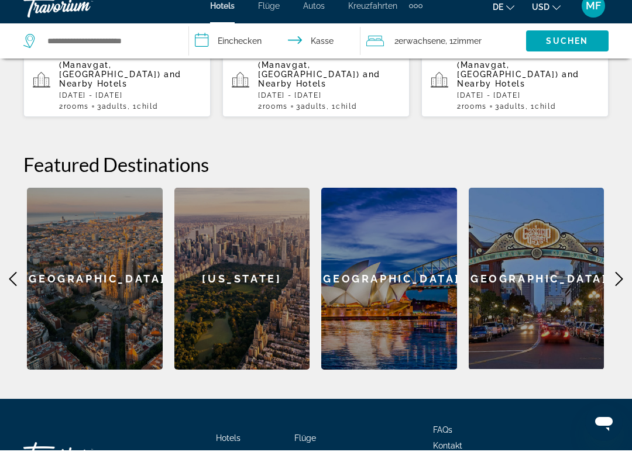
click at [11, 284] on icon "Hauptinhalt" at bounding box center [13, 291] width 14 height 14
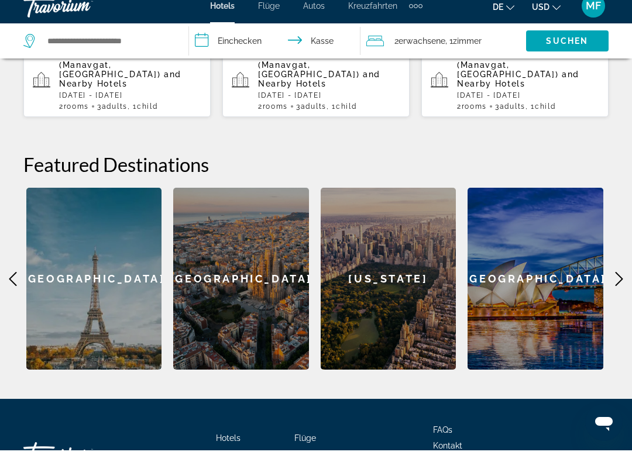
click at [9, 284] on icon "Hauptinhalt" at bounding box center [13, 291] width 14 height 14
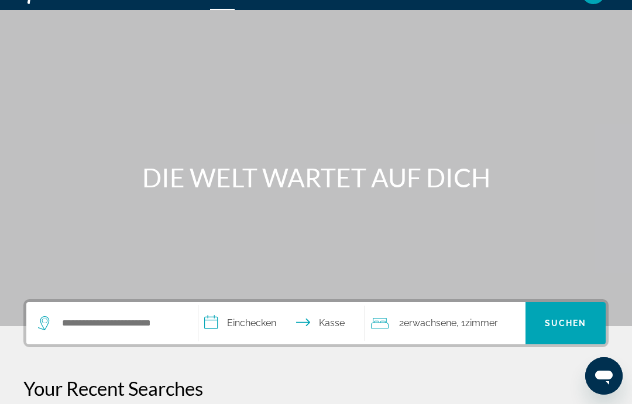
scroll to position [0, 0]
